Goal: Information Seeking & Learning: Learn about a topic

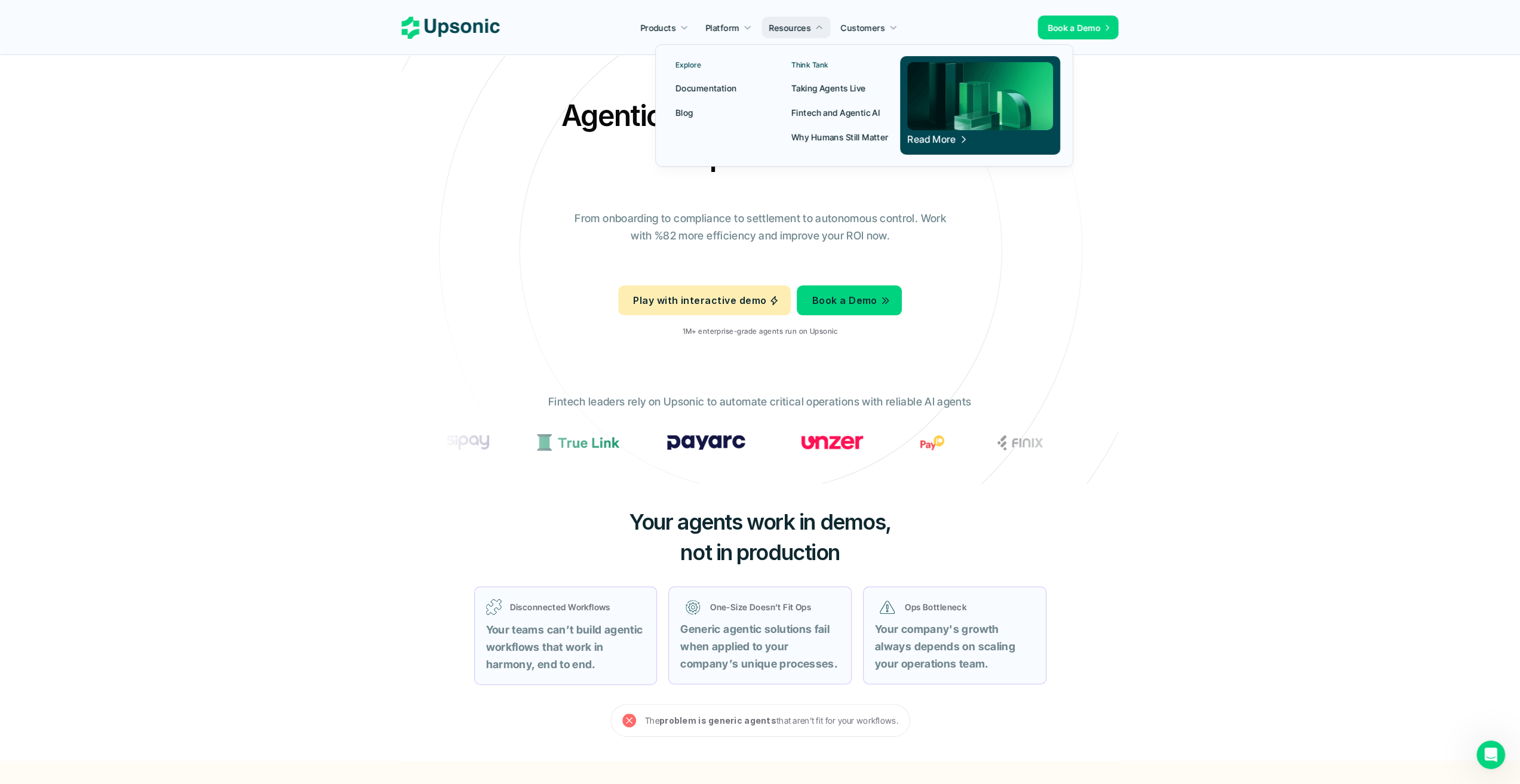
click at [685, 108] on p "Blog" at bounding box center [684, 112] width 18 height 13
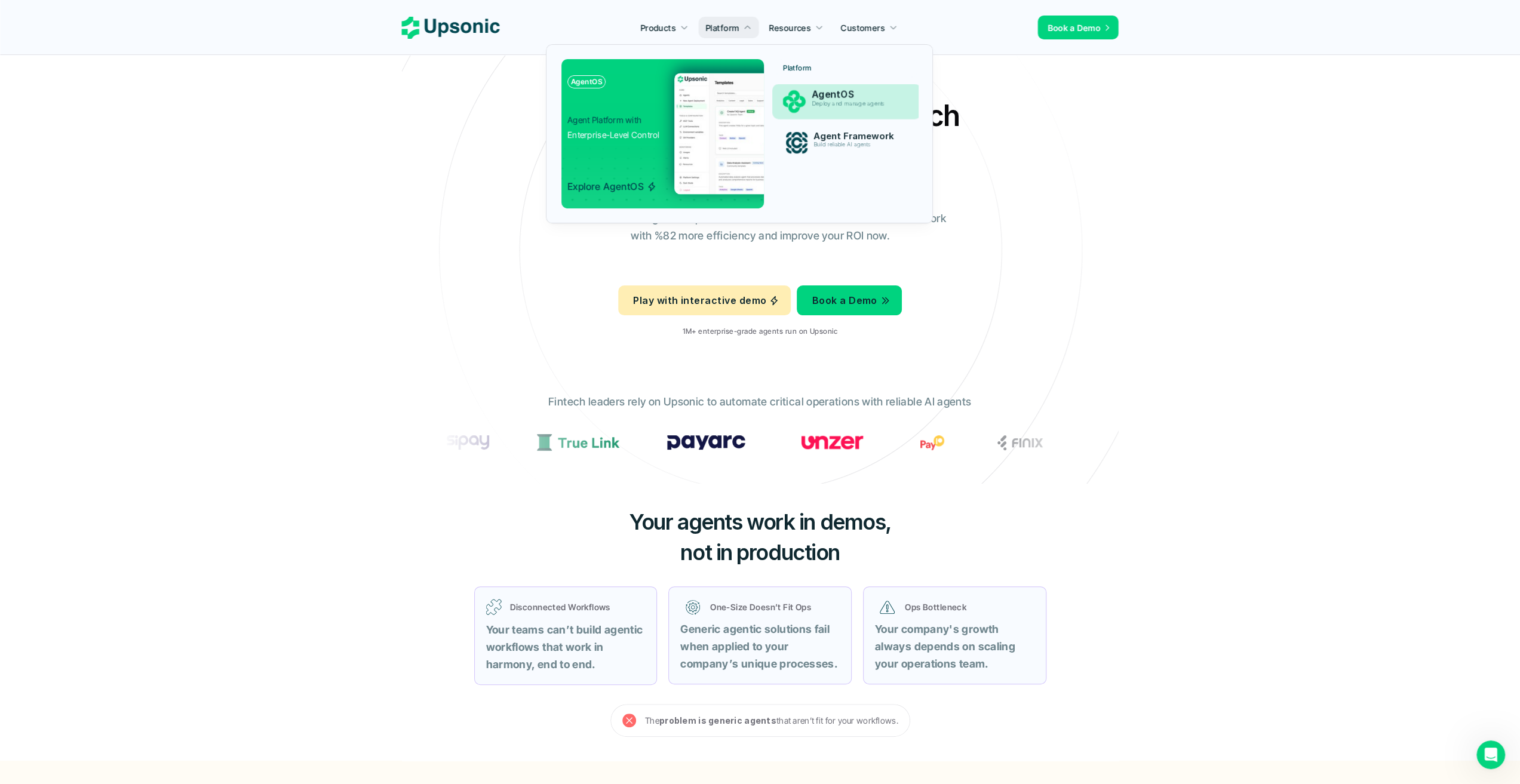
click at [829, 100] on p "AgentOS" at bounding box center [857, 94] width 92 height 11
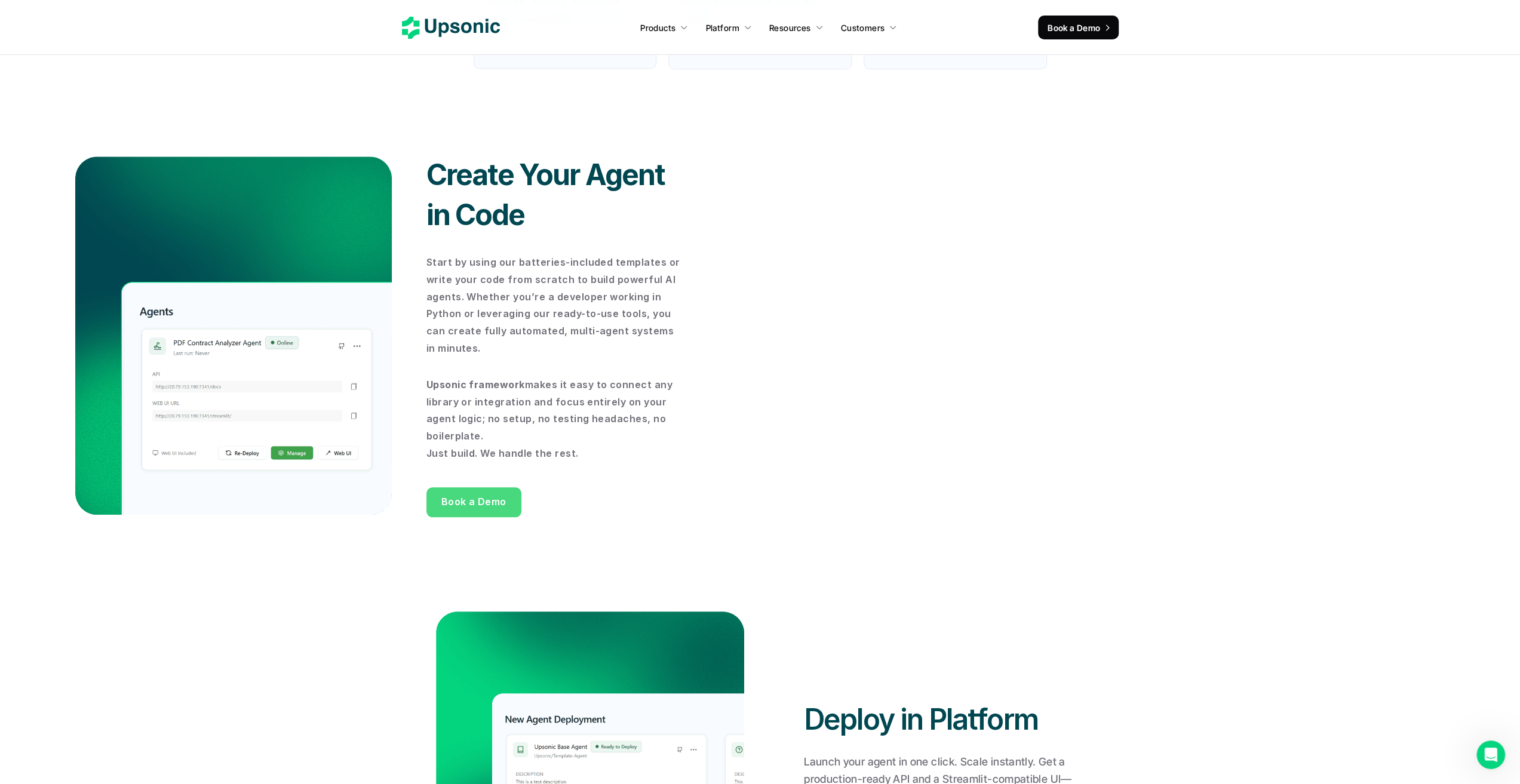
scroll to position [1134, 0]
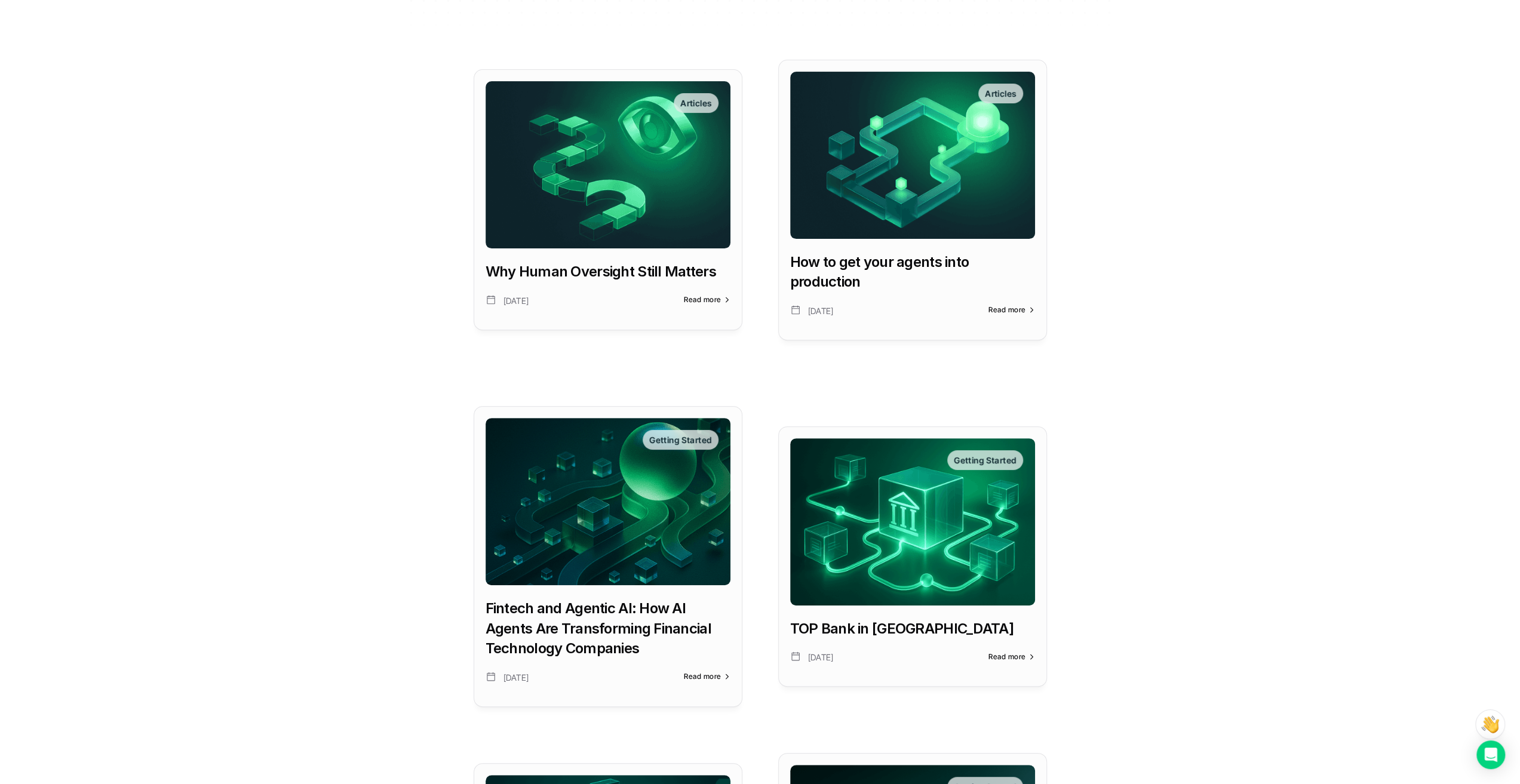
scroll to position [418, 0]
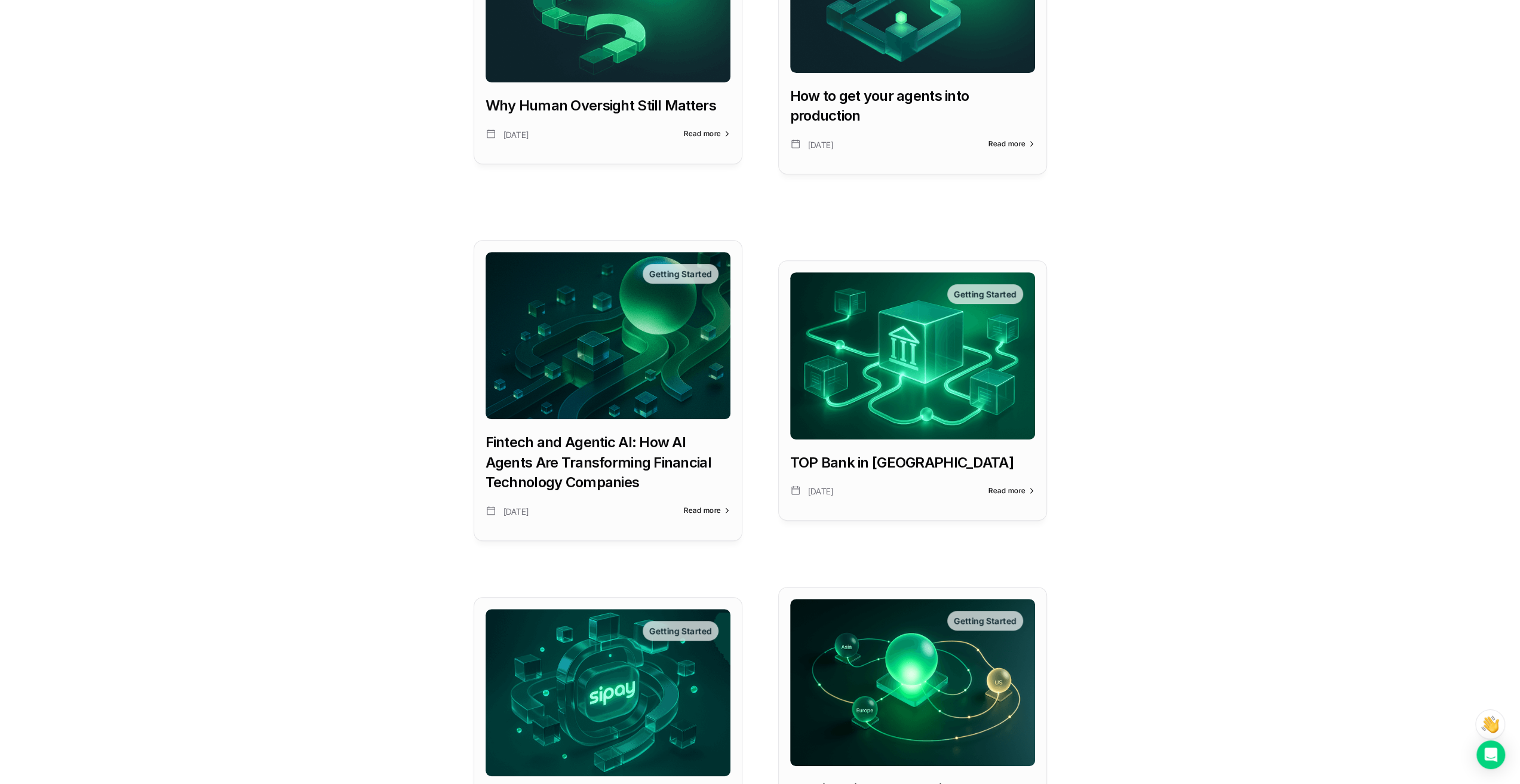
click at [869, 352] on img at bounding box center [912, 356] width 245 height 167
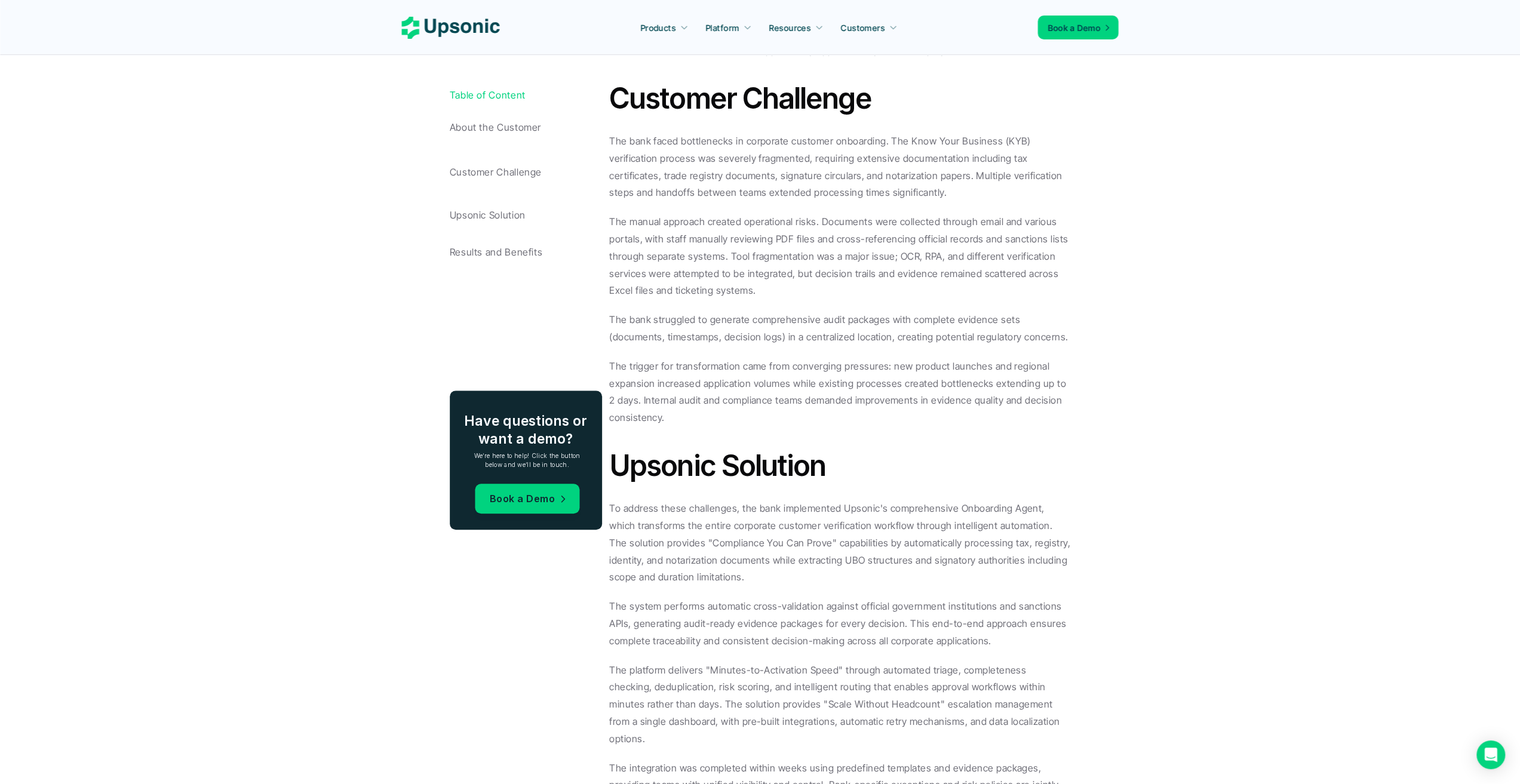
scroll to position [476, 0]
